Goal: Find specific page/section: Find specific page/section

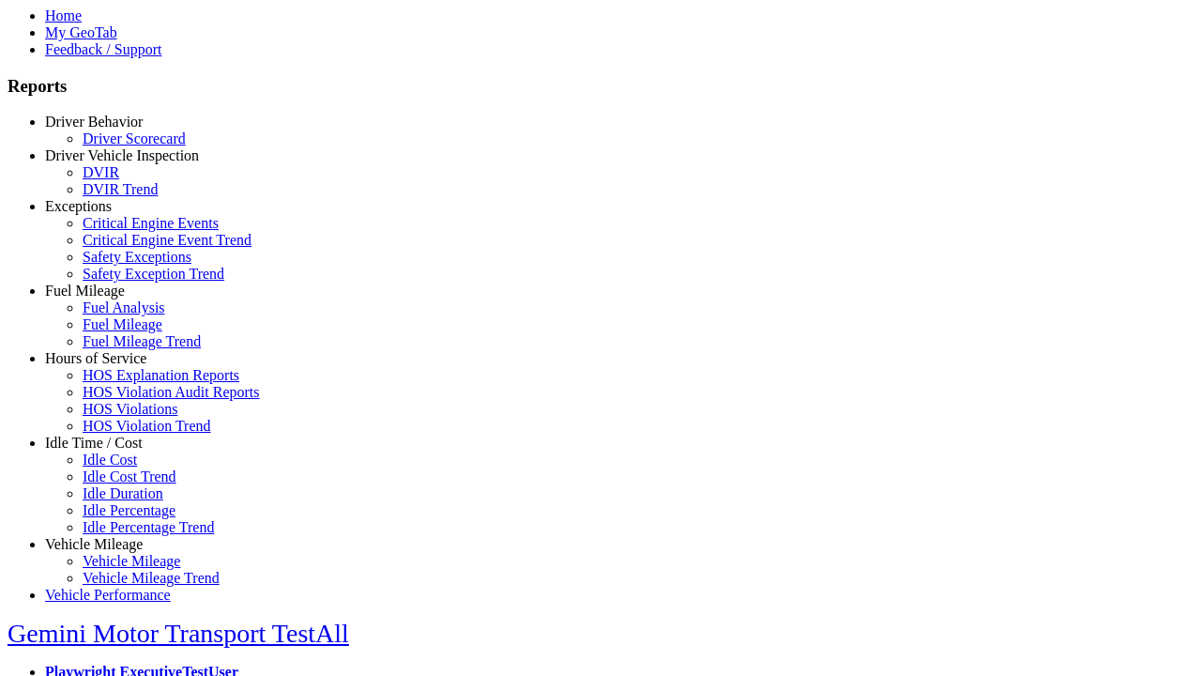
click at [108, 450] on link "Idle Time / Cost" at bounding box center [94, 442] width 98 height 16
click at [122, 467] on link "Idle Cost" at bounding box center [110, 459] width 54 height 16
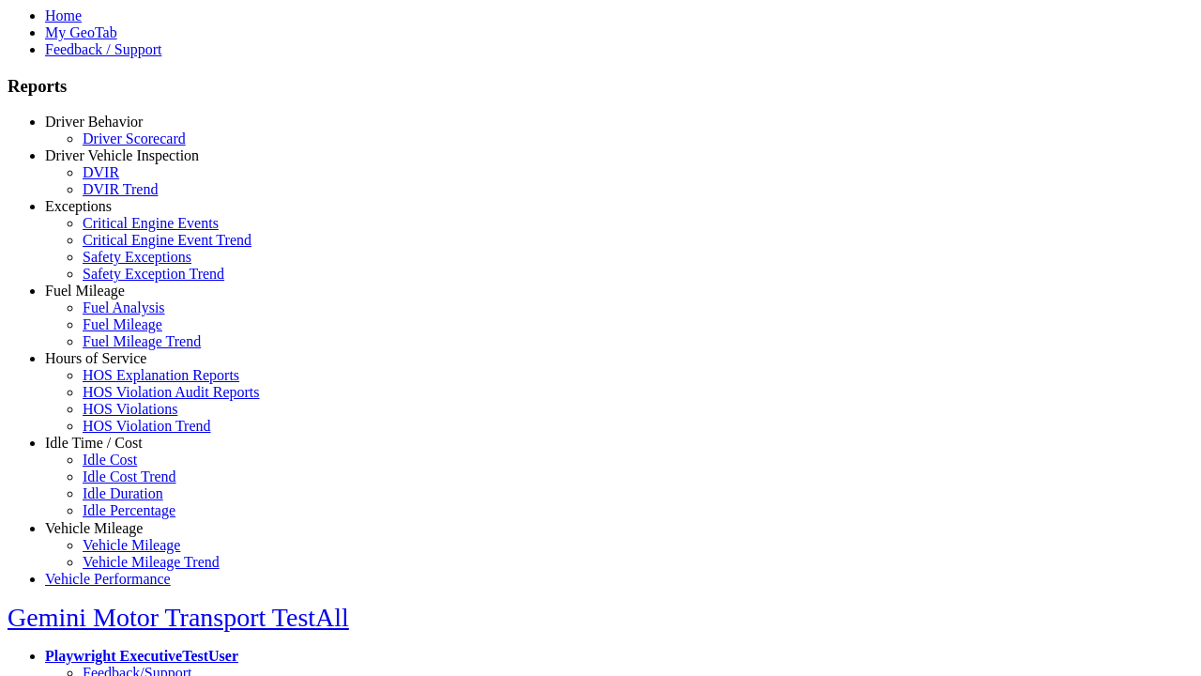
scroll to position [8, 0]
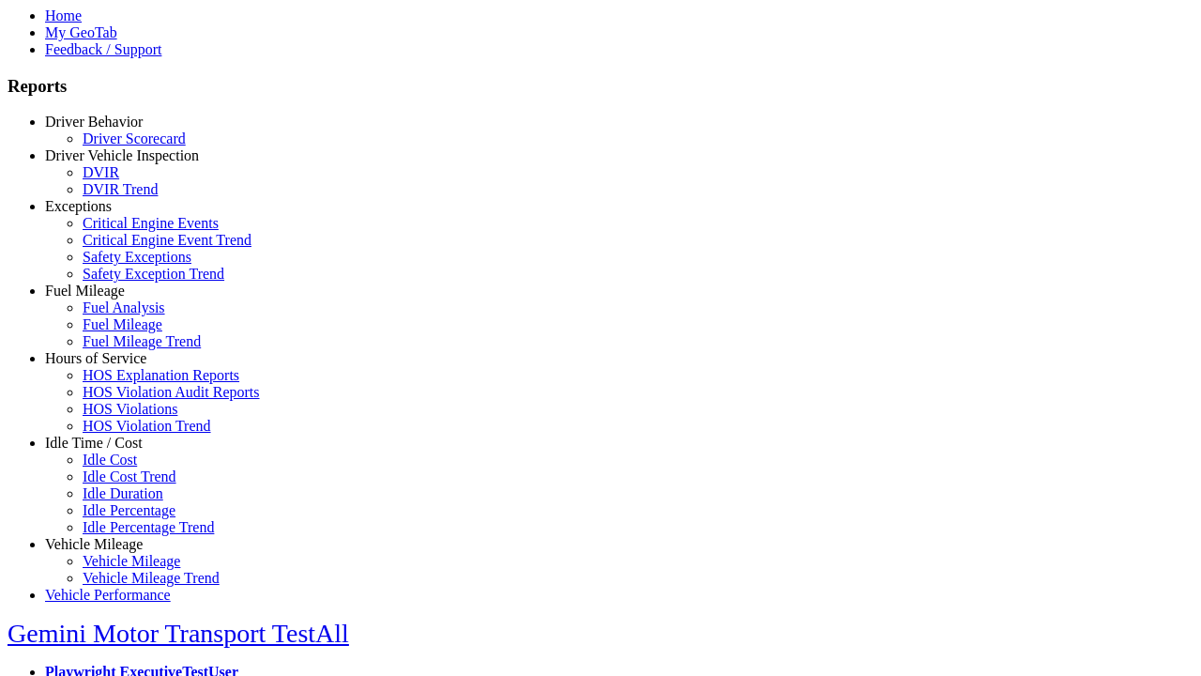
select select
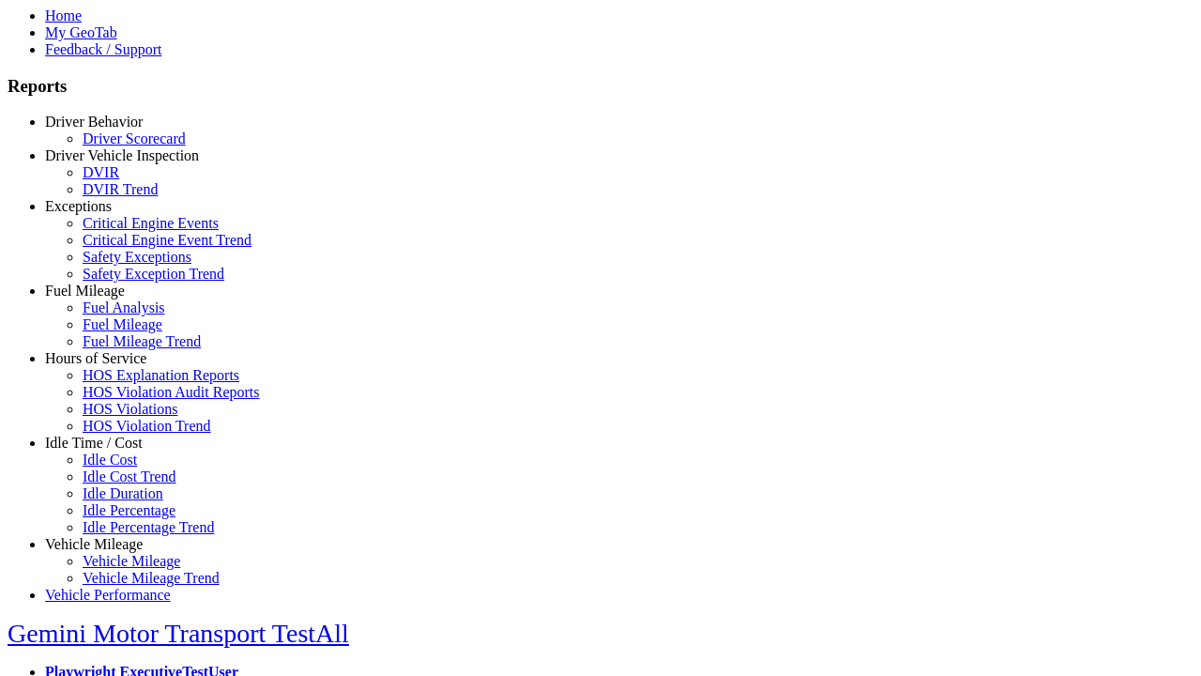
select select
